Goal: Find specific page/section: Find specific page/section

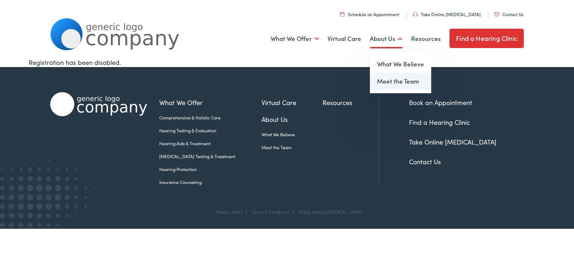
click at [393, 80] on link "Meet the Team" at bounding box center [400, 81] width 61 height 17
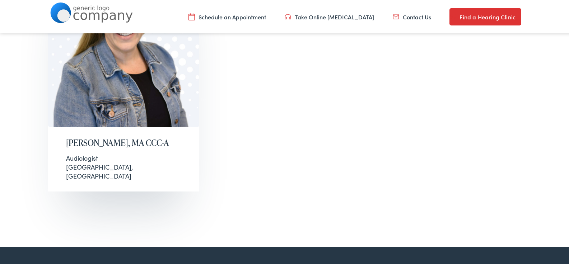
scroll to position [251, 0]
